Goal: Task Accomplishment & Management: Use online tool/utility

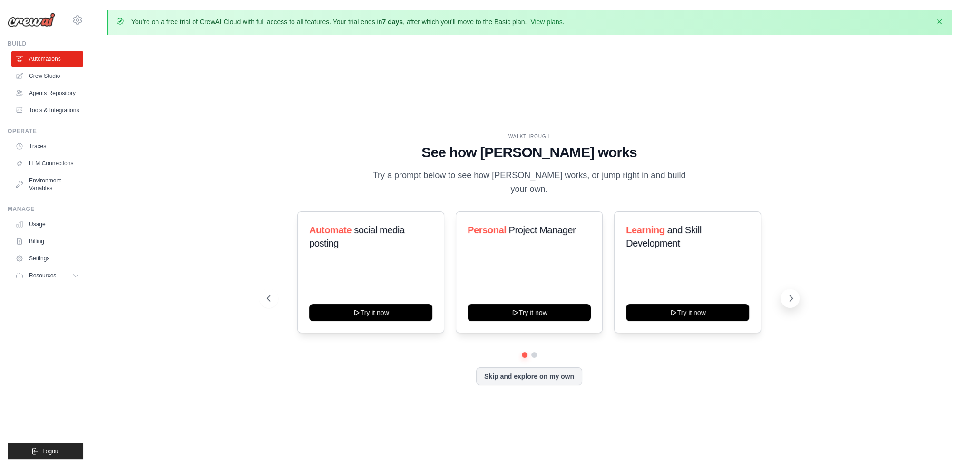
click at [792, 294] on icon at bounding box center [791, 299] width 10 height 10
click at [41, 78] on link "Crew Studio" at bounding box center [48, 75] width 72 height 15
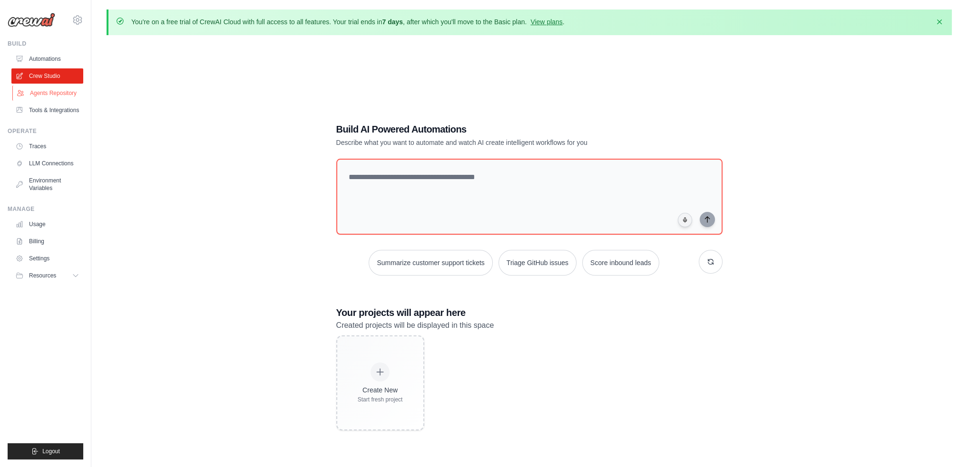
click at [58, 95] on link "Agents Repository" at bounding box center [48, 93] width 72 height 15
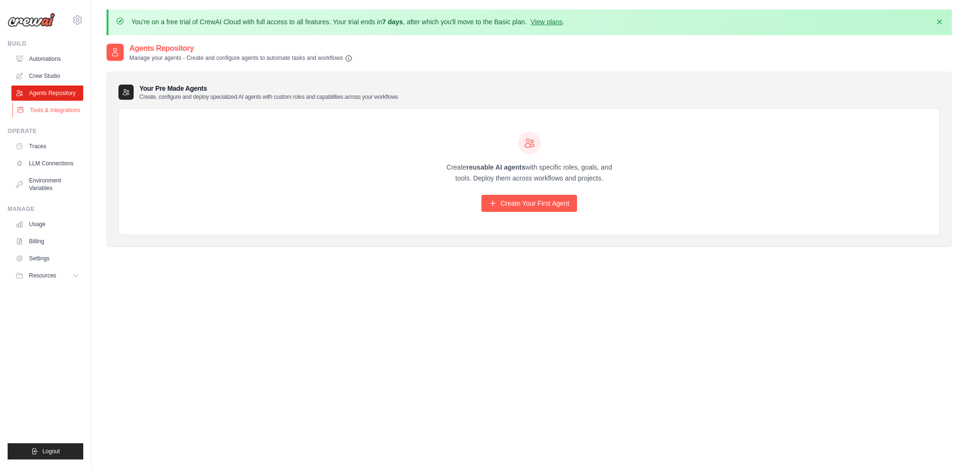
click at [56, 111] on link "Tools & Integrations" at bounding box center [48, 110] width 72 height 15
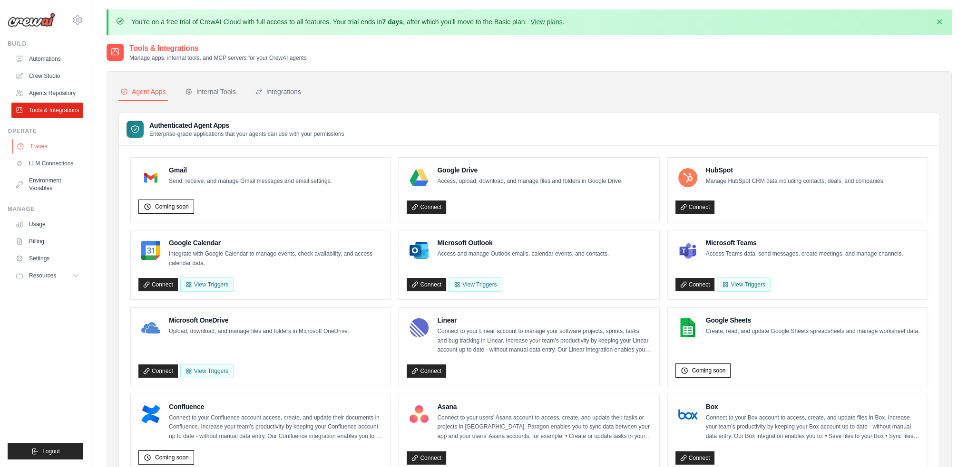
click at [41, 148] on link "Traces" at bounding box center [48, 146] width 72 height 15
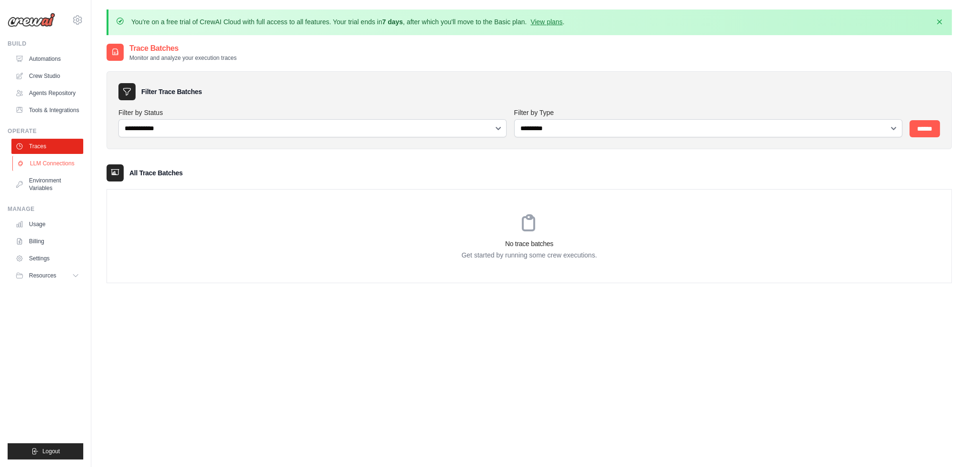
click at [44, 165] on link "LLM Connections" at bounding box center [48, 163] width 72 height 15
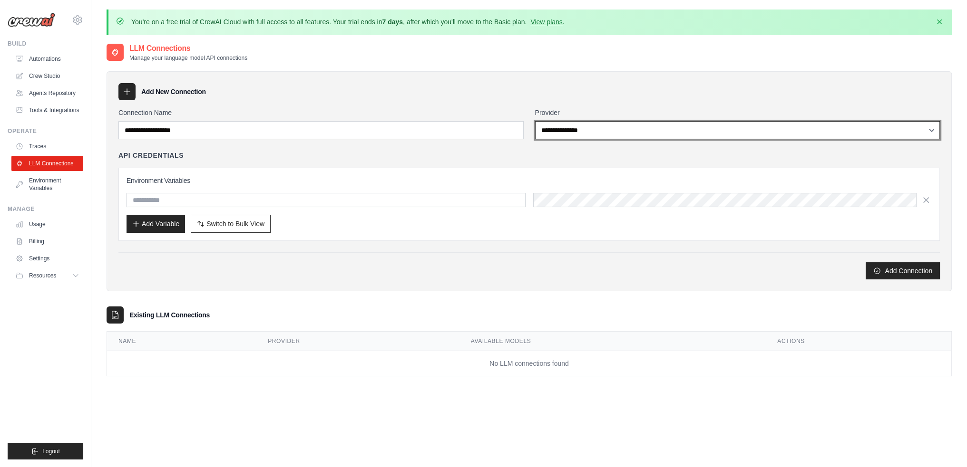
click at [614, 129] on select "**********" at bounding box center [737, 130] width 405 height 18
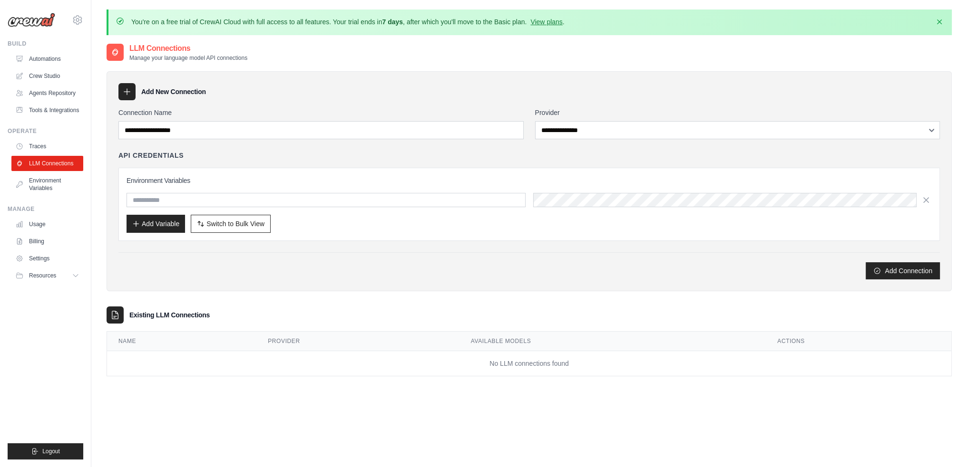
click at [493, 88] on div "Add New Connection" at bounding box center [528, 91] width 821 height 17
click at [254, 203] on input "text" at bounding box center [325, 200] width 399 height 14
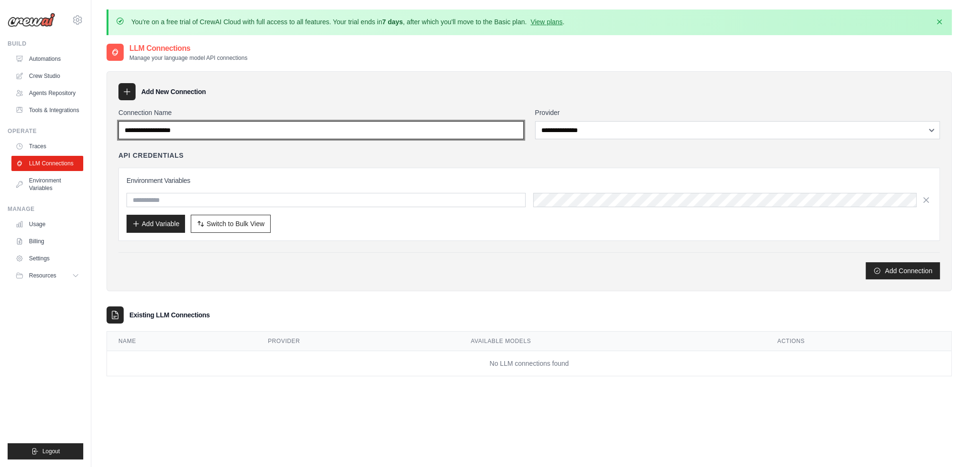
drag, startPoint x: 232, startPoint y: 132, endPoint x: 123, endPoint y: 131, distance: 109.4
click at [123, 131] on input "Connection Name" at bounding box center [320, 130] width 405 height 18
click at [141, 130] on input "Connection Name" at bounding box center [320, 130] width 405 height 18
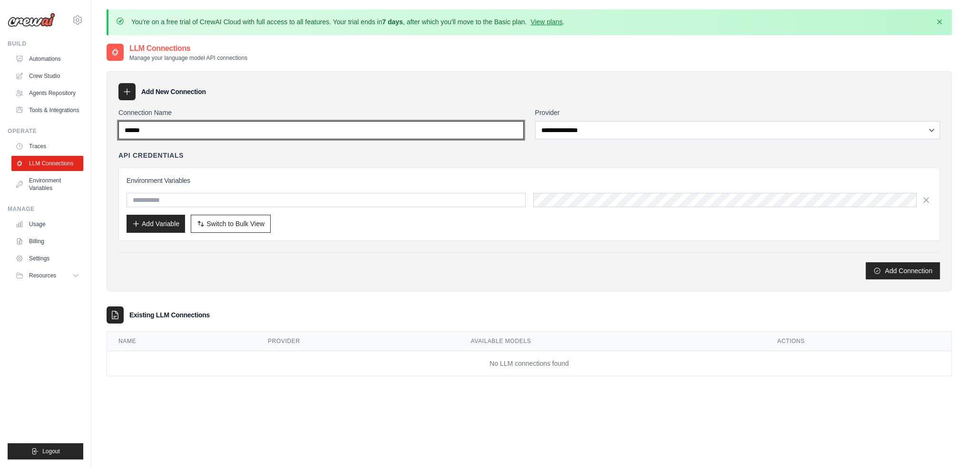
type input "******"
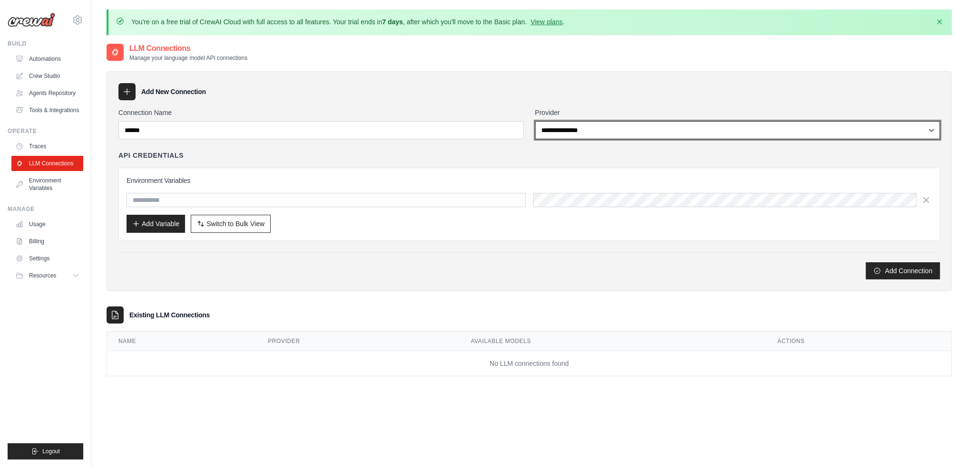
click at [666, 123] on select "**********" at bounding box center [737, 130] width 405 height 18
select select "******"
click at [535, 121] on select "**********" at bounding box center [737, 130] width 405 height 18
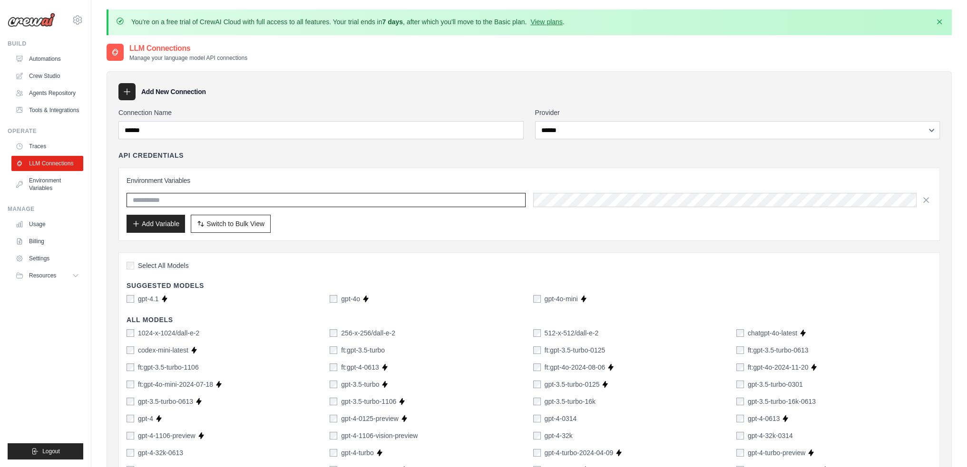
click at [182, 197] on input "text" at bounding box center [325, 200] width 399 height 14
type input "**********"
click at [319, 225] on div "Add Variable Switch to Bulk View Switch to Table View" at bounding box center [528, 224] width 805 height 18
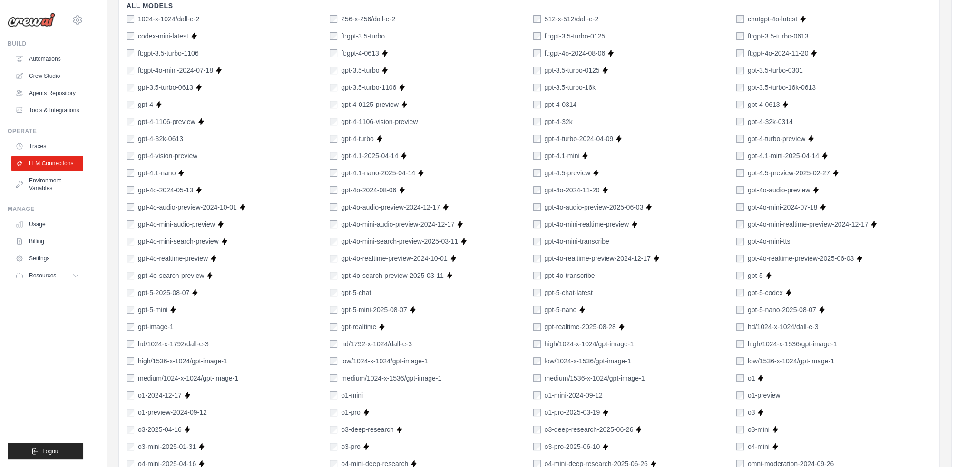
scroll to position [314, 0]
click at [134, 310] on div "gpt-5-mini" at bounding box center [146, 311] width 41 height 10
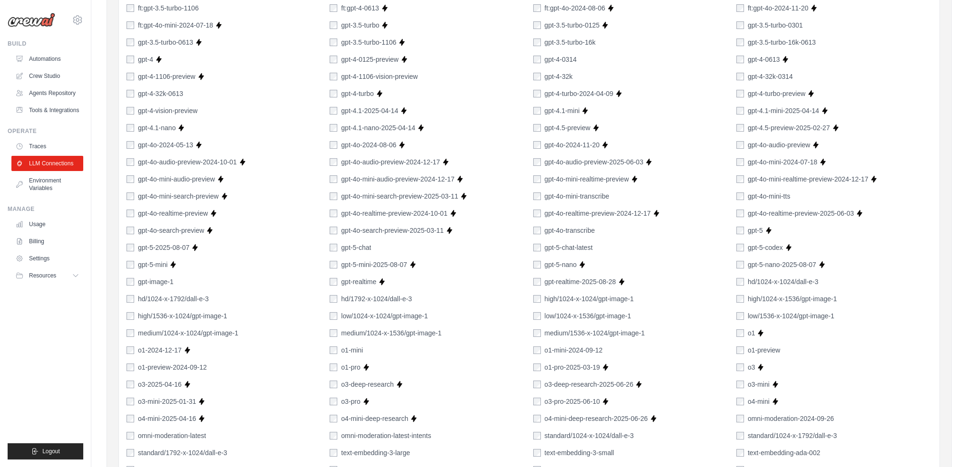
scroll to position [599, 0]
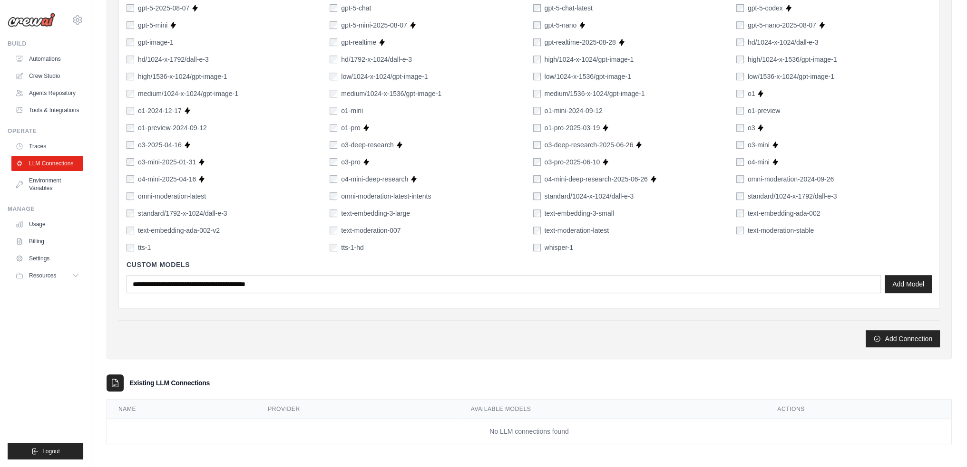
click at [728, 330] on div "Add Connection" at bounding box center [528, 338] width 821 height 17
click at [310, 292] on div "Custom Models Add Model" at bounding box center [528, 276] width 805 height 48
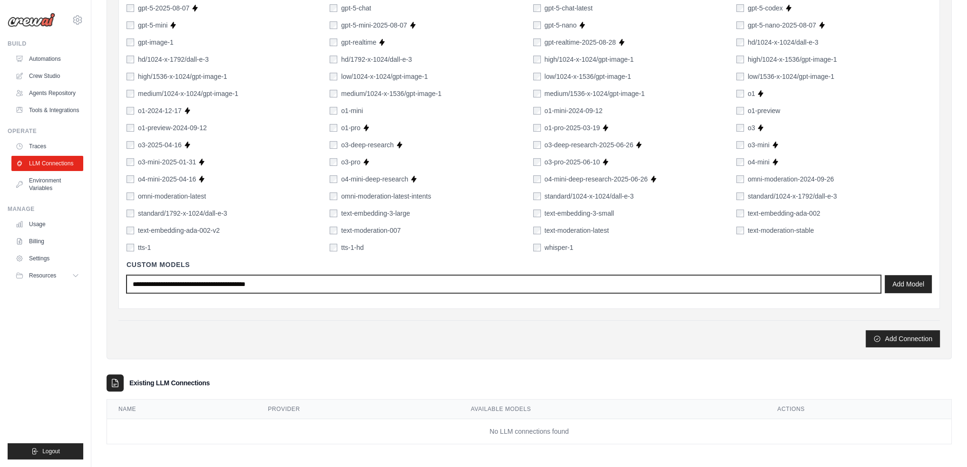
click at [312, 290] on input "text" at bounding box center [503, 284] width 754 height 18
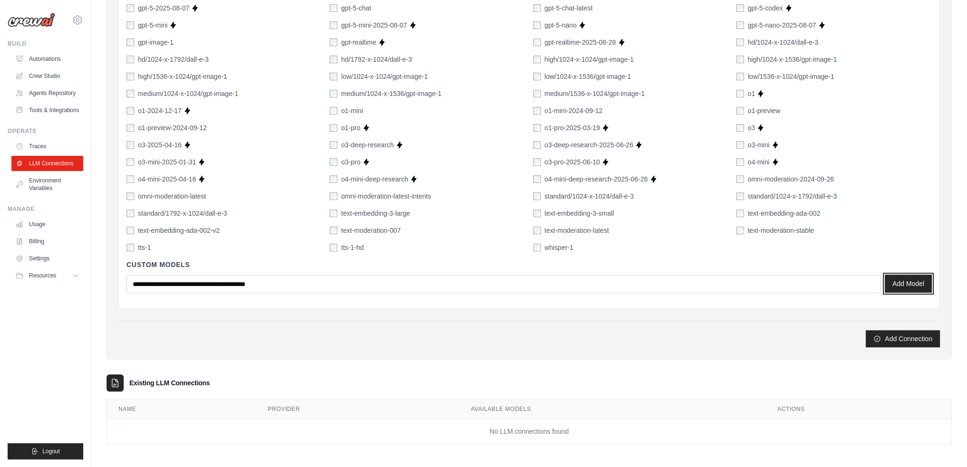
click at [910, 284] on button "Add Model" at bounding box center [907, 284] width 47 height 18
click at [913, 334] on button "Add Connection" at bounding box center [902, 338] width 74 height 17
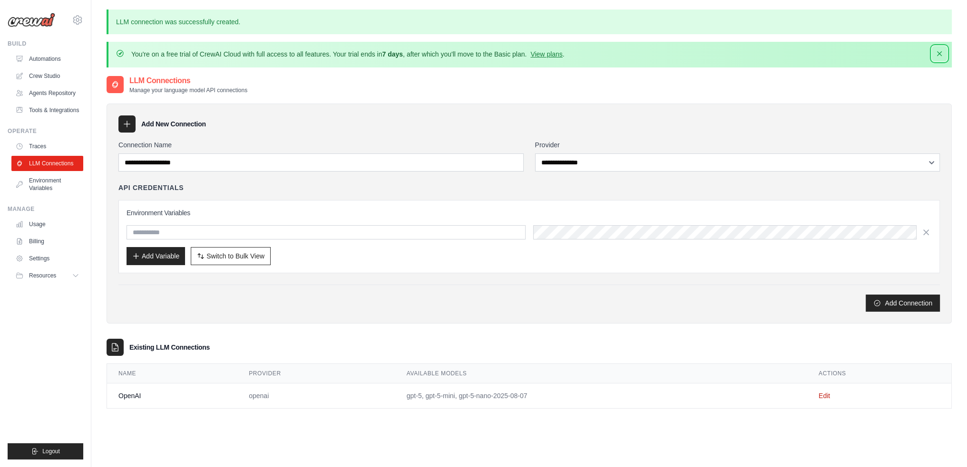
click at [934, 56] on button "Dismiss" at bounding box center [938, 53] width 15 height 15
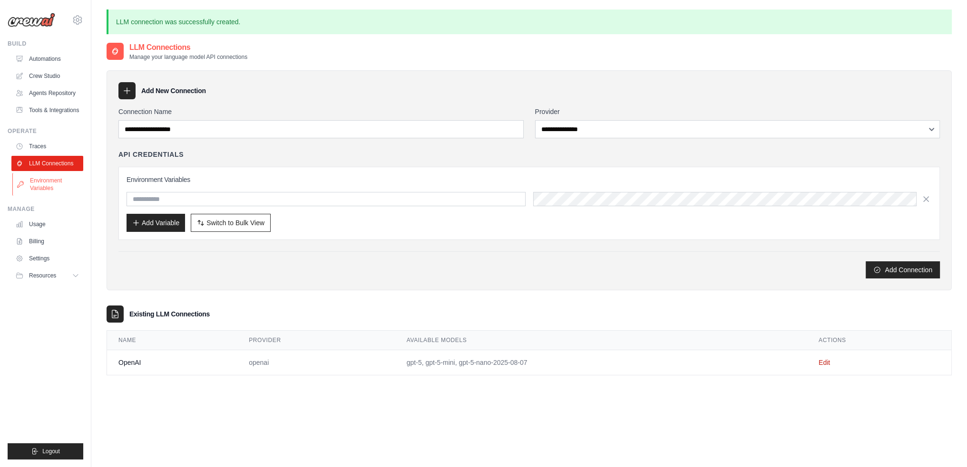
click at [42, 187] on link "Environment Variables" at bounding box center [48, 184] width 72 height 23
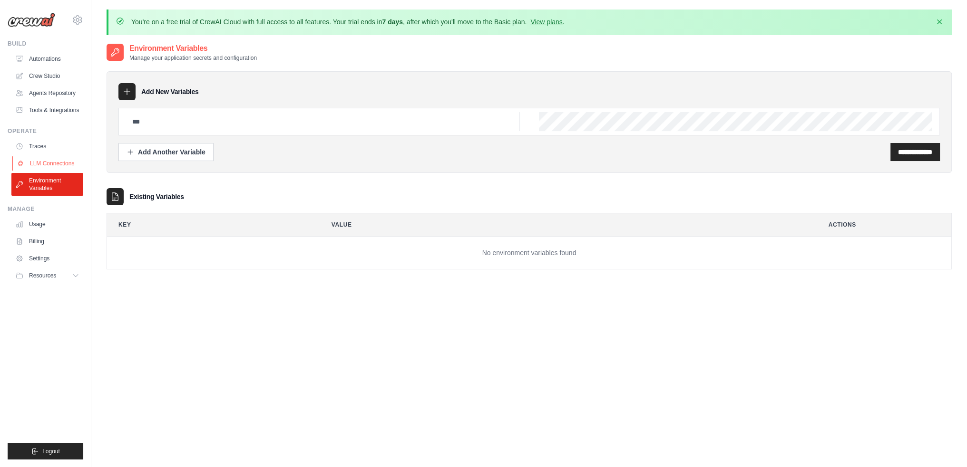
click at [62, 164] on link "LLM Connections" at bounding box center [48, 163] width 72 height 15
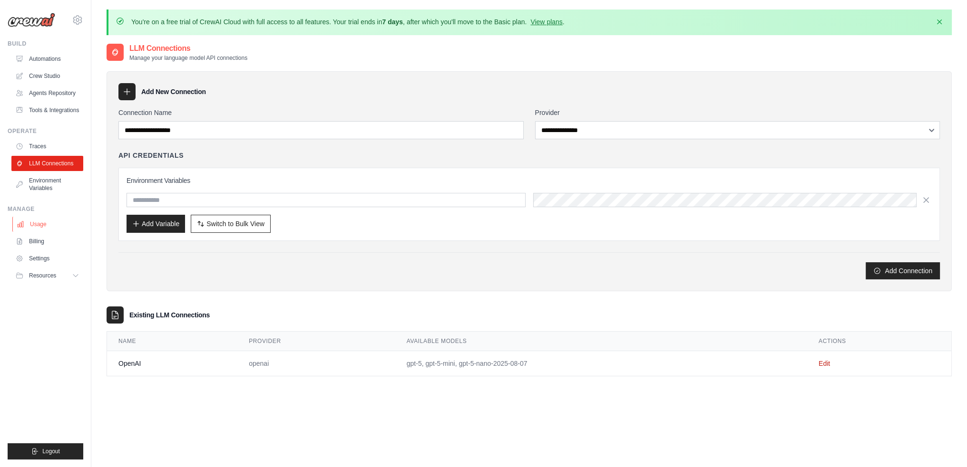
click at [37, 223] on link "Usage" at bounding box center [48, 224] width 72 height 15
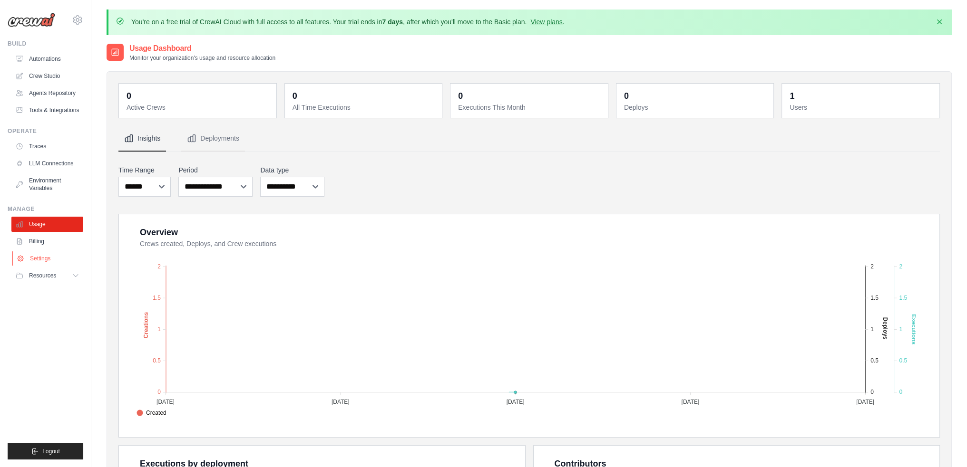
click at [32, 252] on link "Settings" at bounding box center [48, 258] width 72 height 15
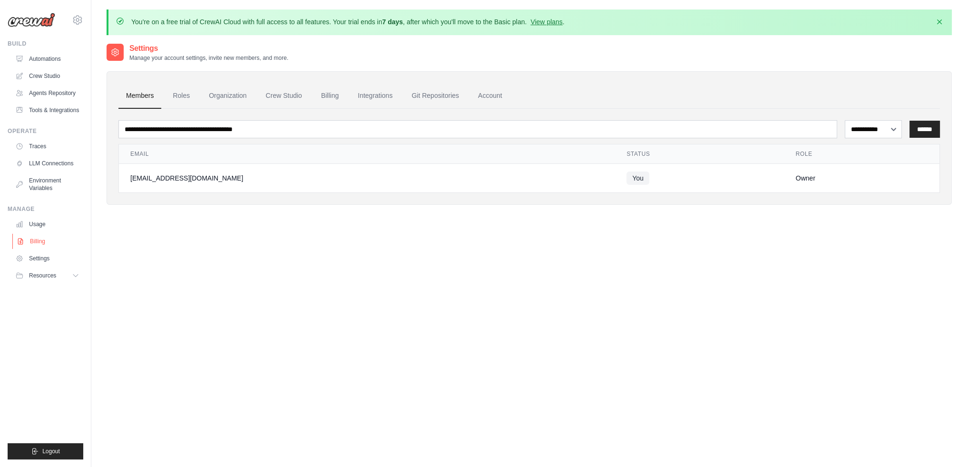
click at [38, 241] on link "Billing" at bounding box center [48, 241] width 72 height 15
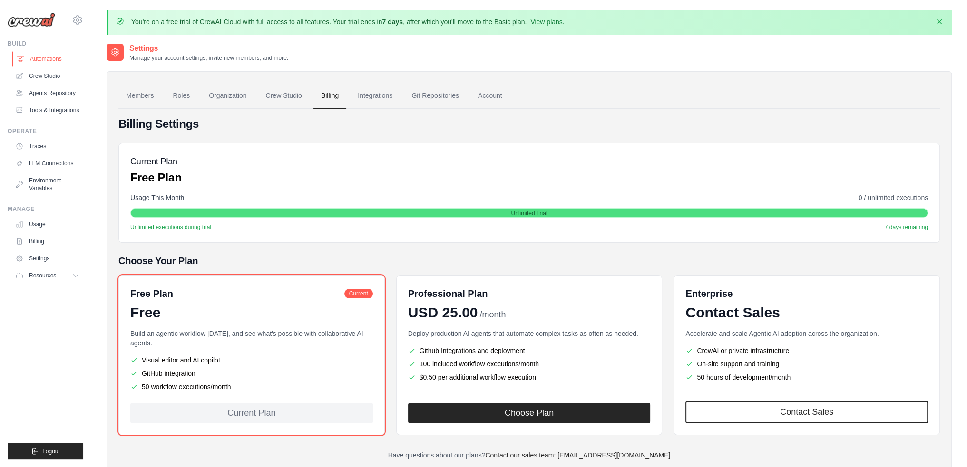
click at [42, 59] on link "Automations" at bounding box center [48, 58] width 72 height 15
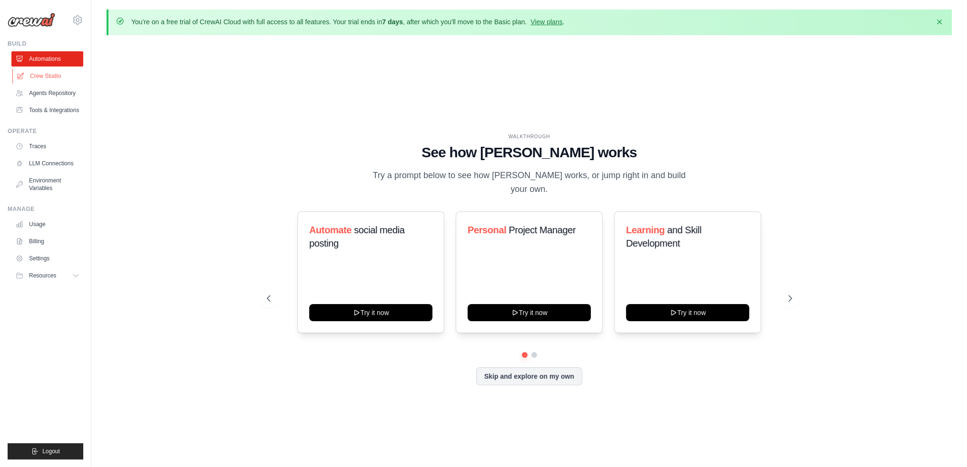
click at [39, 77] on link "Crew Studio" at bounding box center [48, 75] width 72 height 15
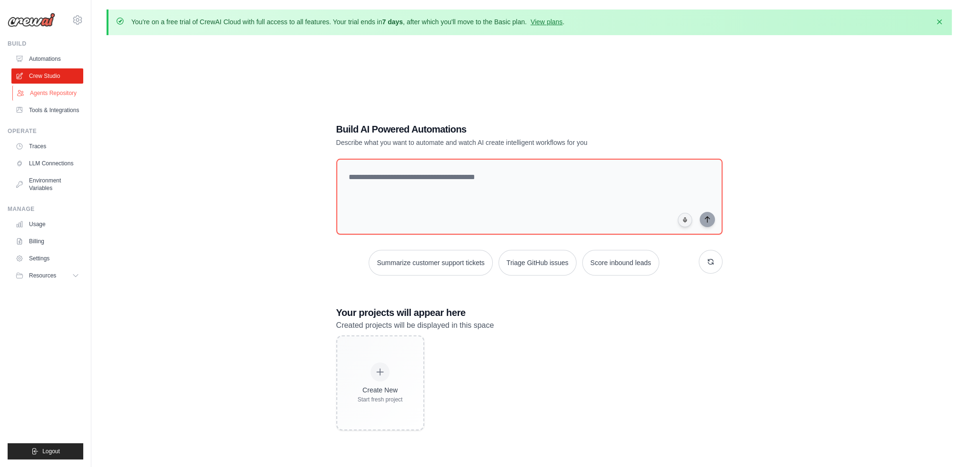
click at [47, 96] on link "Agents Repository" at bounding box center [48, 93] width 72 height 15
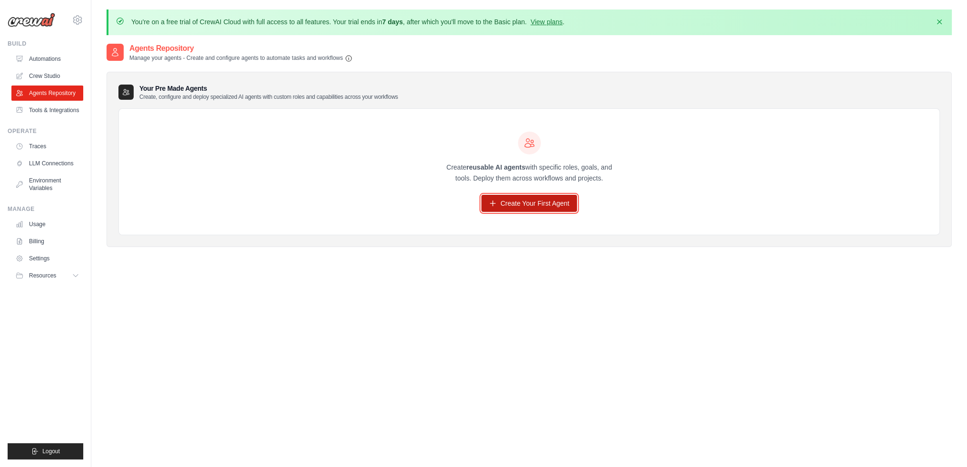
click at [500, 198] on link "Create Your First Agent" at bounding box center [529, 203] width 96 height 17
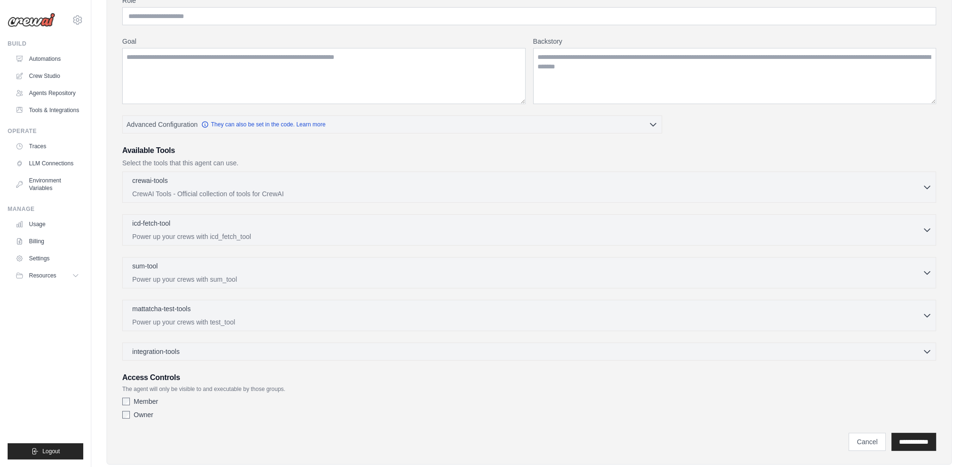
scroll to position [146, 0]
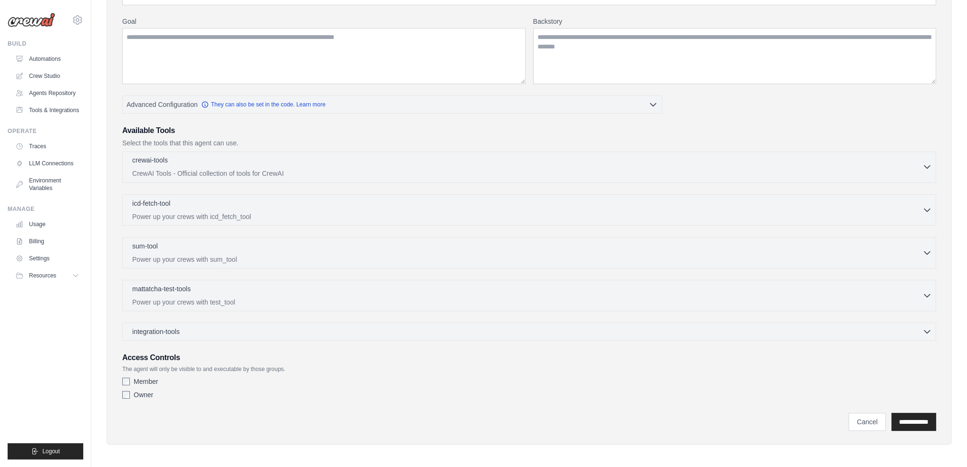
click at [922, 164] on icon "button" at bounding box center [927, 167] width 10 height 10
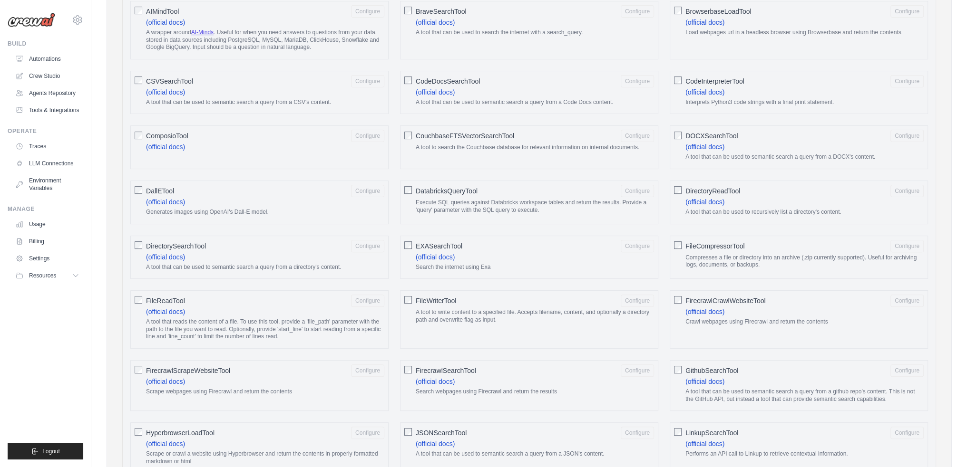
scroll to position [98, 0]
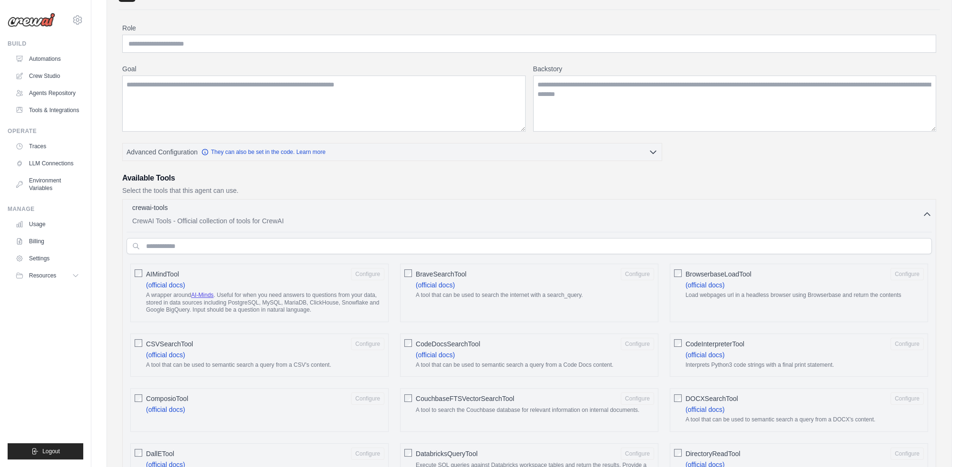
click at [928, 219] on button "crewai-tools 0 selected CrewAI Tools - Official collection of tools for CrewAI" at bounding box center [528, 214] width 805 height 23
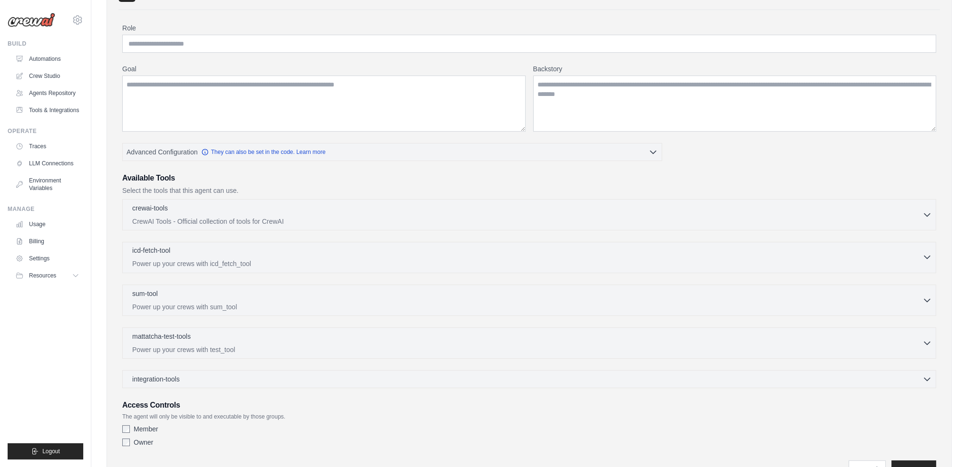
click at [395, 259] on p "Power up your crews with icd_fetch_tool" at bounding box center [527, 264] width 790 height 10
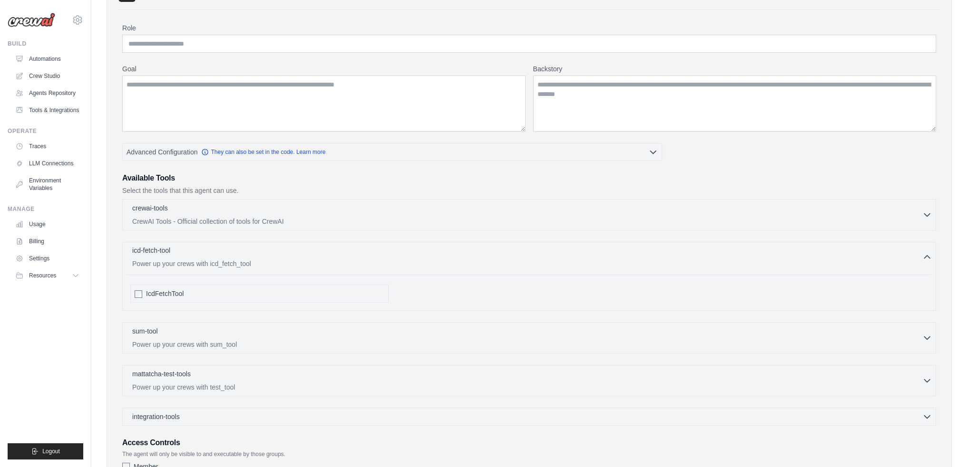
click at [395, 259] on p "Power up your crews with icd_fetch_tool" at bounding box center [527, 264] width 790 height 10
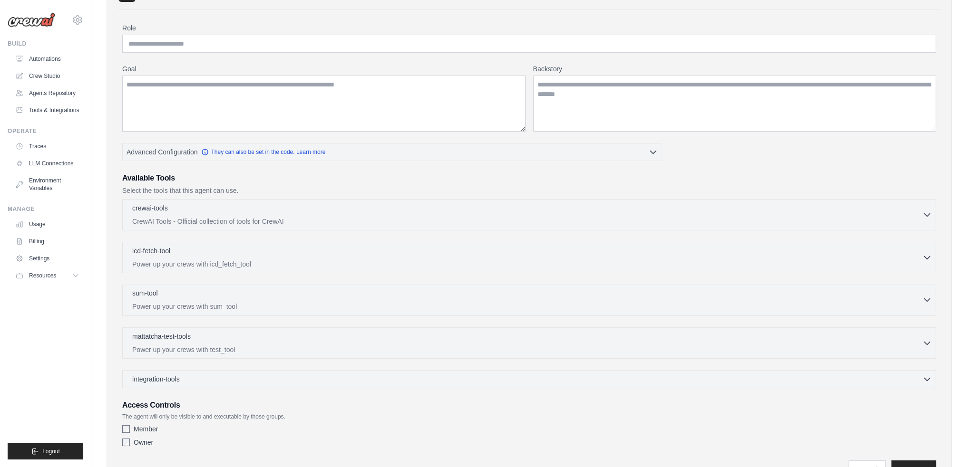
click at [218, 298] on div "sum-tool 0 selected" at bounding box center [527, 294] width 790 height 11
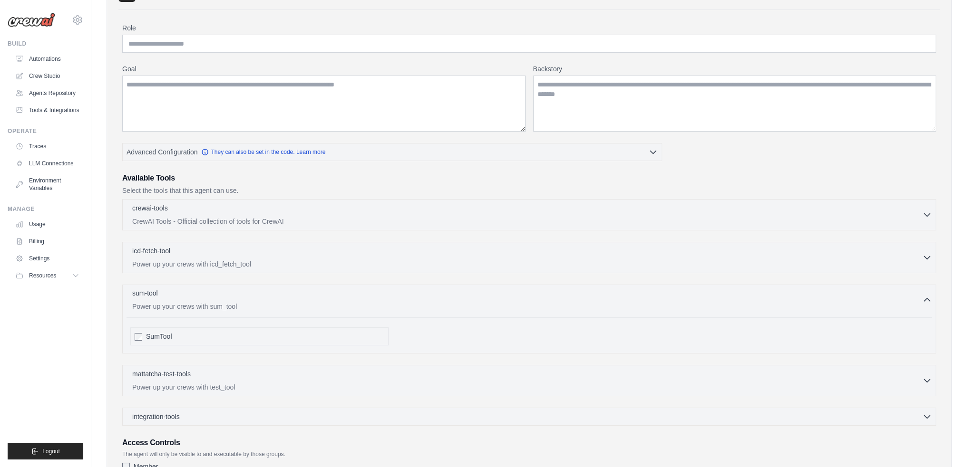
click at [236, 294] on div "sum-tool 0 selected" at bounding box center [527, 294] width 790 height 11
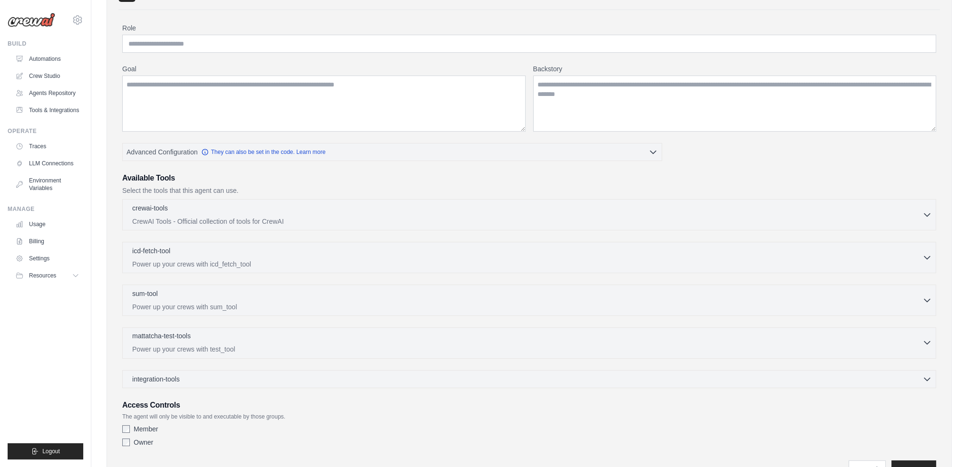
click at [261, 332] on div "mattatcha-test-tools 0 selected" at bounding box center [527, 336] width 790 height 11
click at [262, 331] on div "mattatcha-test-tools 0 selected" at bounding box center [527, 336] width 790 height 11
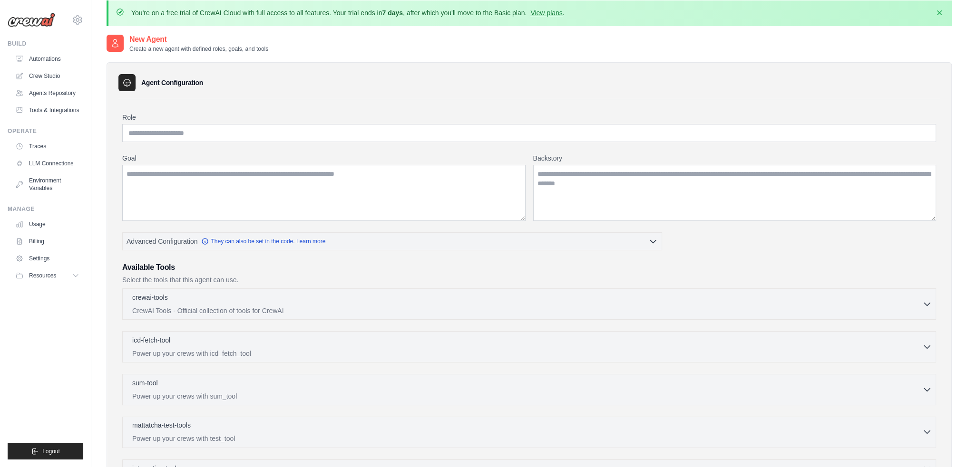
scroll to position [0, 0]
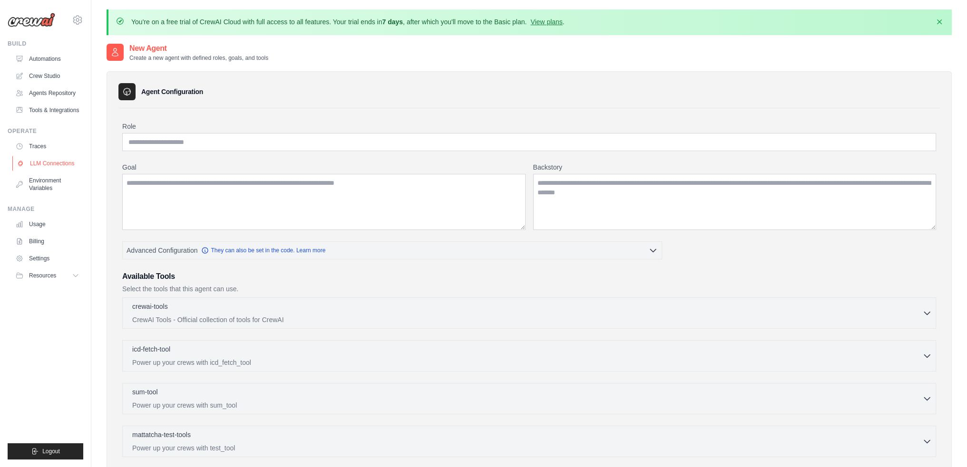
click at [39, 165] on link "LLM Connections" at bounding box center [48, 163] width 72 height 15
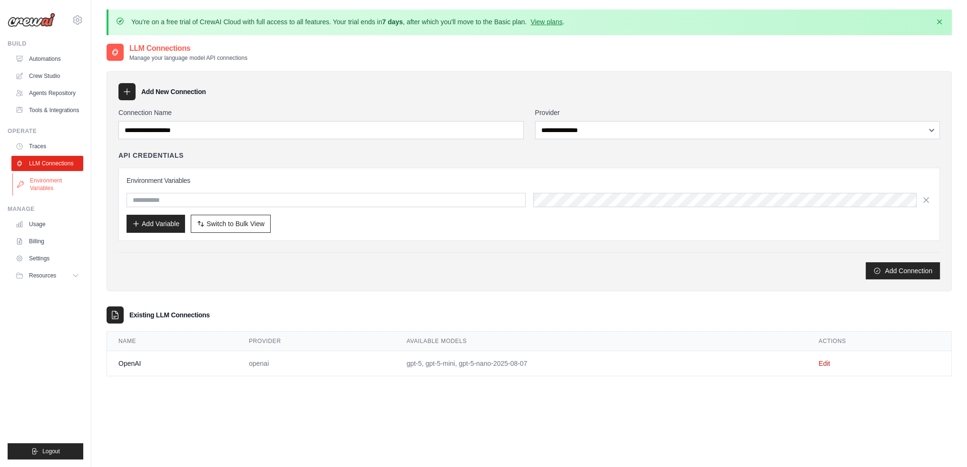
click at [45, 182] on link "Environment Variables" at bounding box center [48, 184] width 72 height 23
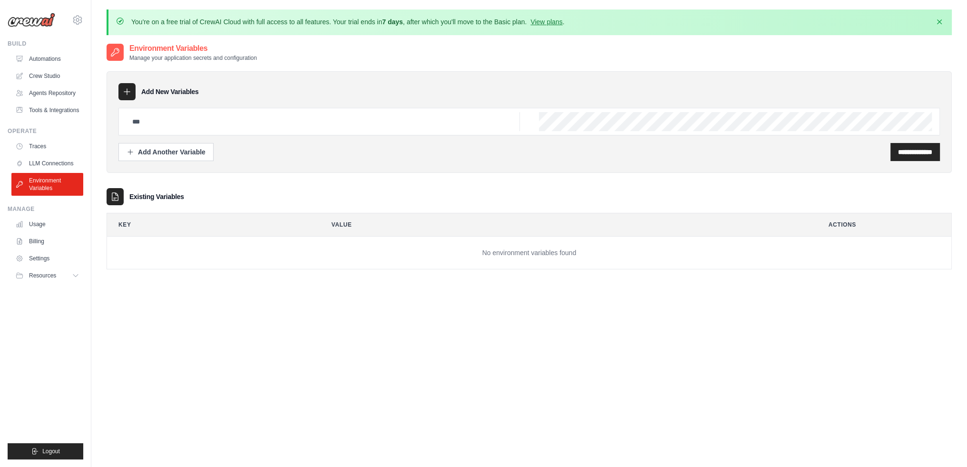
click at [48, 154] on link "Traces" at bounding box center [47, 146] width 72 height 15
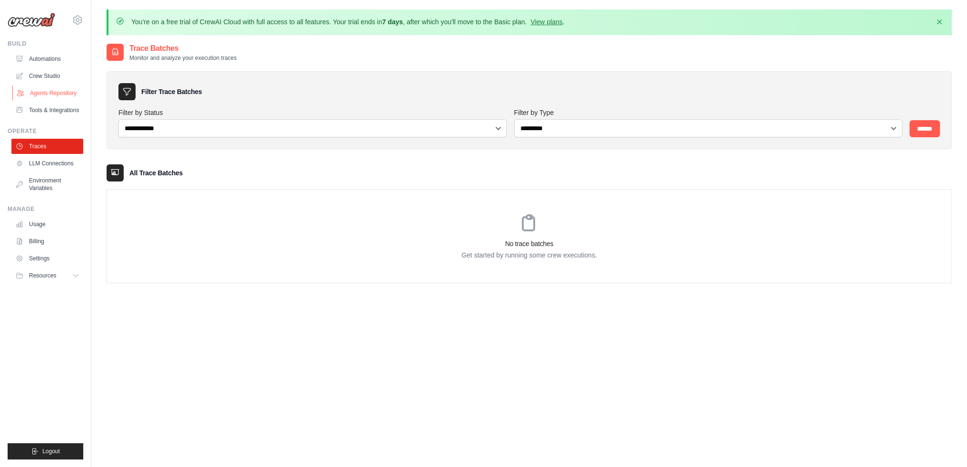
click at [61, 97] on link "Agents Repository" at bounding box center [48, 93] width 72 height 15
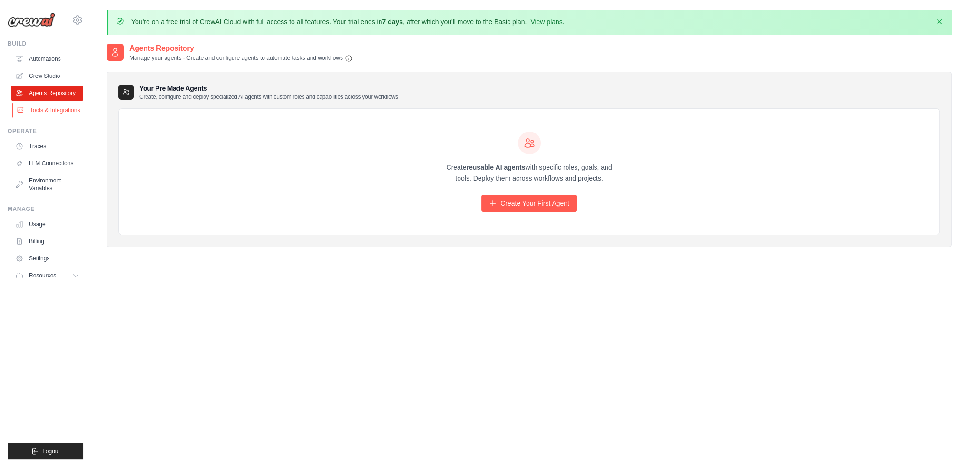
click at [60, 108] on link "Tools & Integrations" at bounding box center [48, 110] width 72 height 15
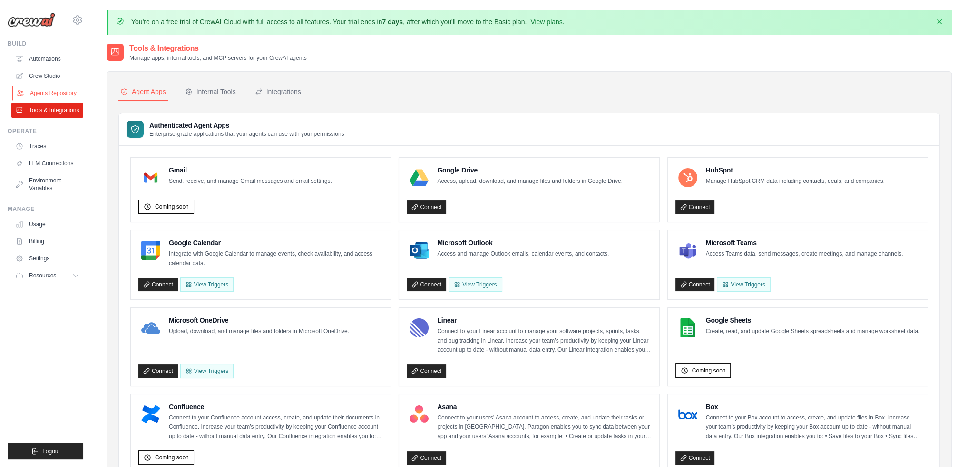
click at [57, 95] on link "Agents Repository" at bounding box center [48, 93] width 72 height 15
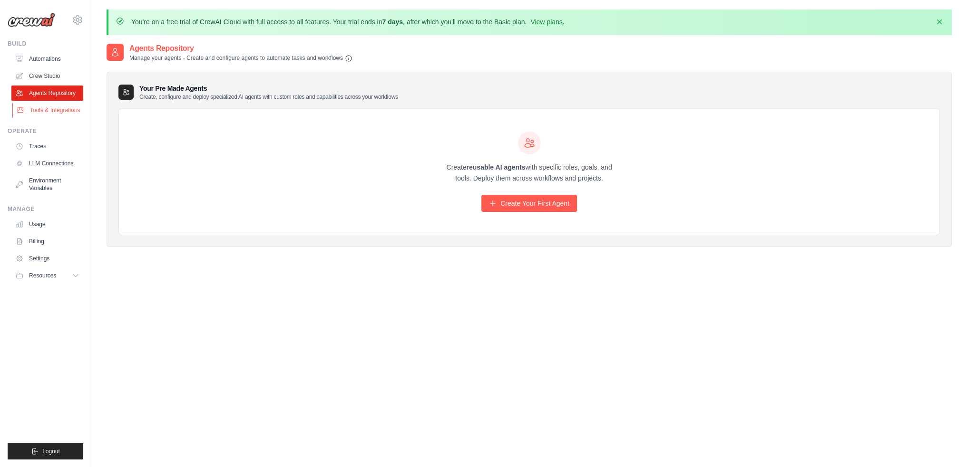
click at [38, 109] on link "Tools & Integrations" at bounding box center [48, 110] width 72 height 15
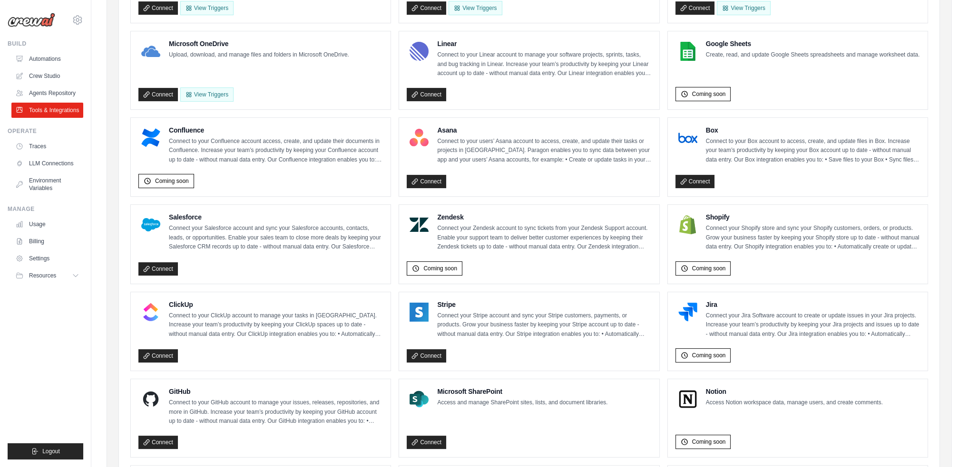
scroll to position [190, 0]
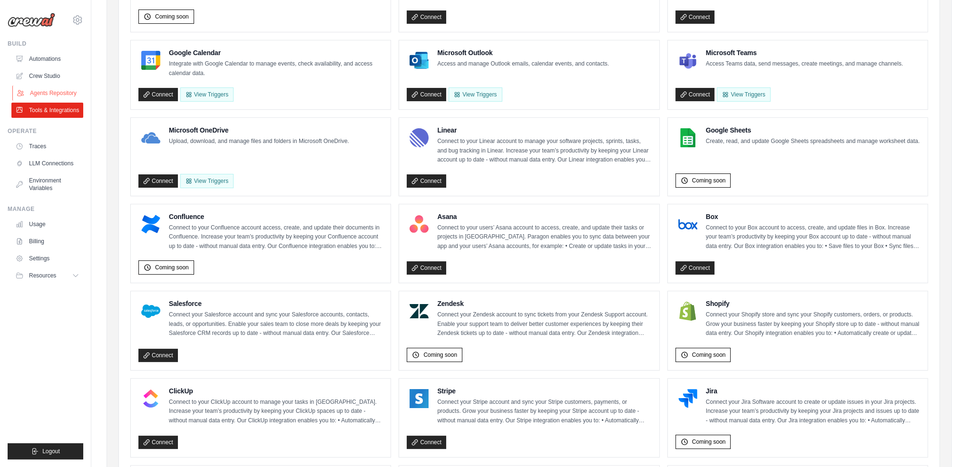
click at [51, 91] on link "Agents Repository" at bounding box center [48, 93] width 72 height 15
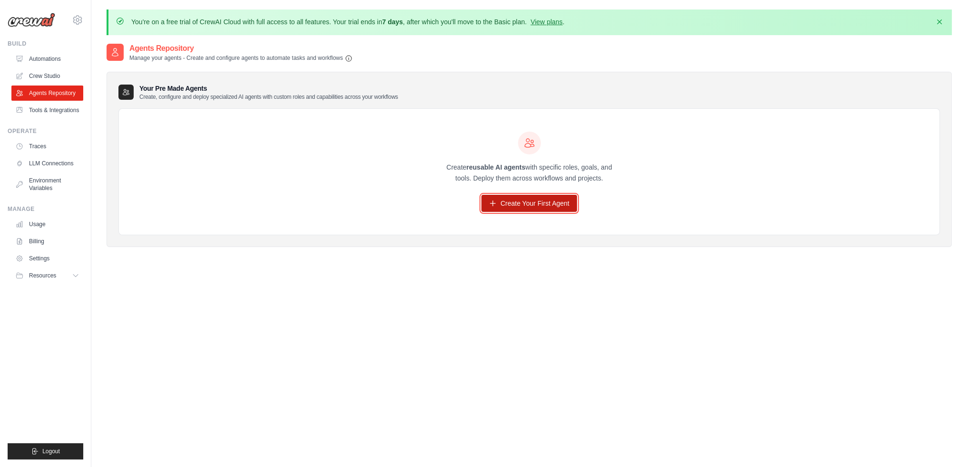
click at [525, 210] on link "Create Your First Agent" at bounding box center [529, 203] width 96 height 17
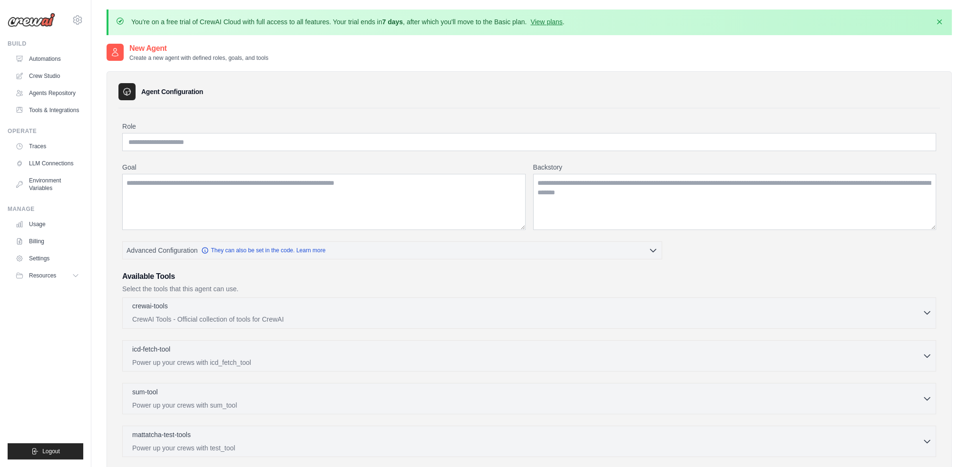
click at [194, 309] on div "crewai-tools 0 selected" at bounding box center [527, 306] width 790 height 11
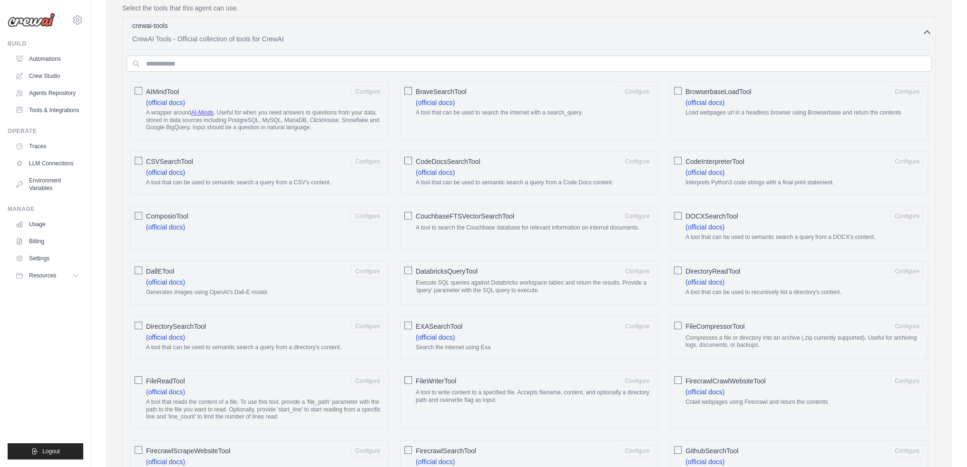
scroll to position [190, 0]
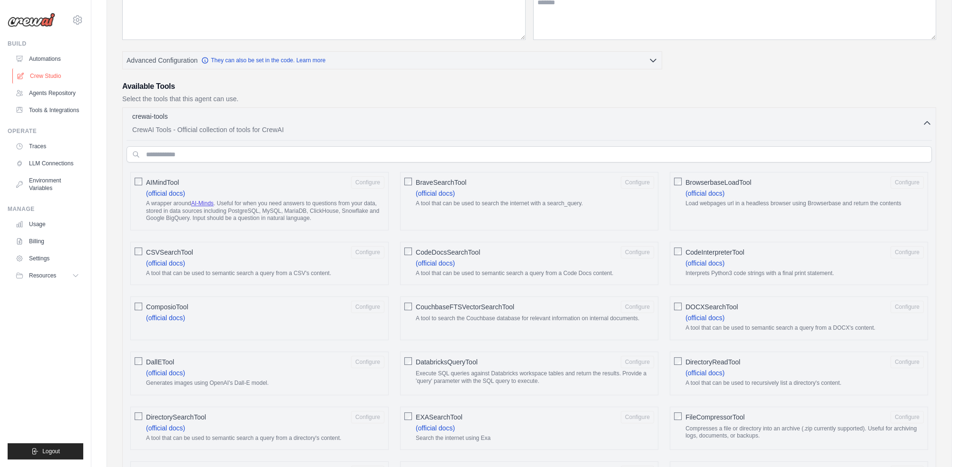
click at [48, 75] on link "Crew Studio" at bounding box center [48, 75] width 72 height 15
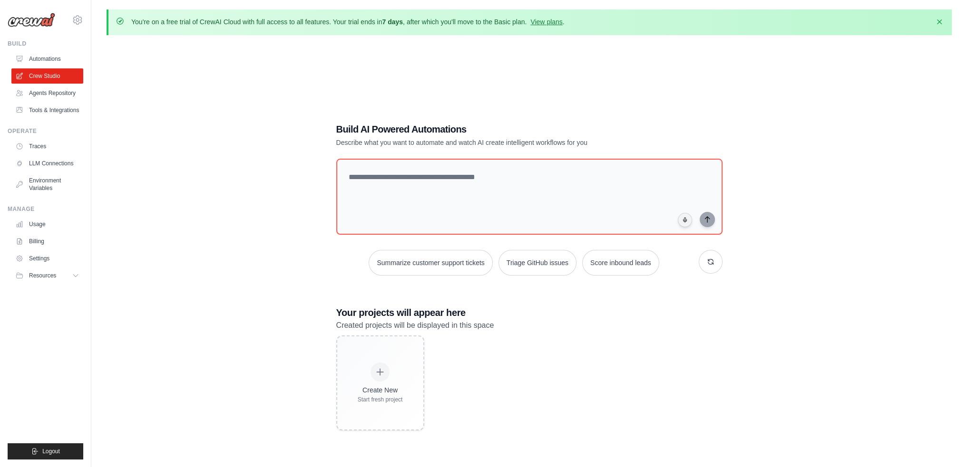
scroll to position [52, 0]
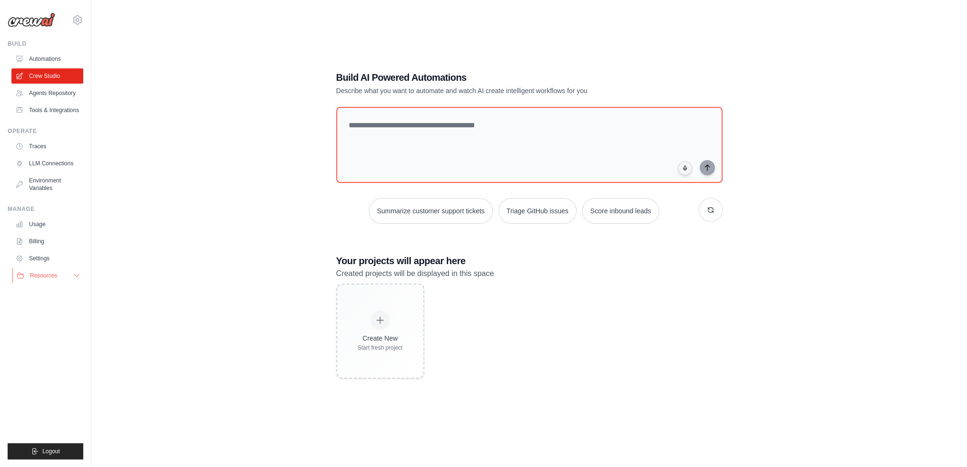
click at [81, 277] on button "Resources" at bounding box center [48, 275] width 72 height 15
click at [46, 303] on span "GitHub" at bounding box center [43, 307] width 18 height 8
